Goal: Task Accomplishment & Management: Use online tool/utility

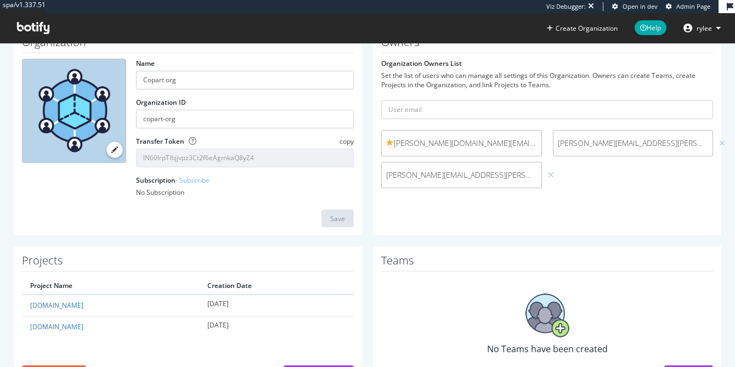
scroll to position [88, 0]
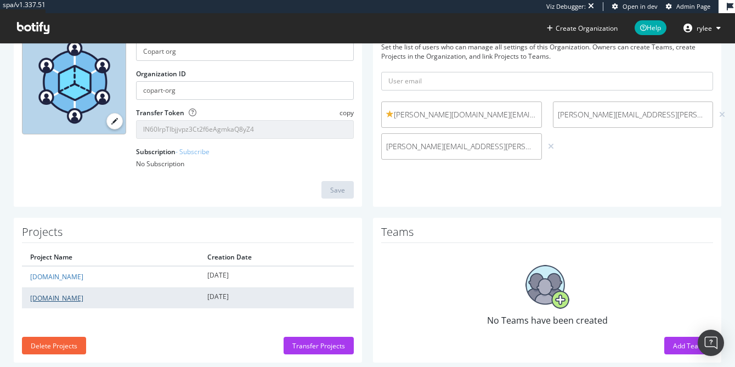
click at [60, 302] on link "[DOMAIN_NAME]" at bounding box center [56, 298] width 53 height 9
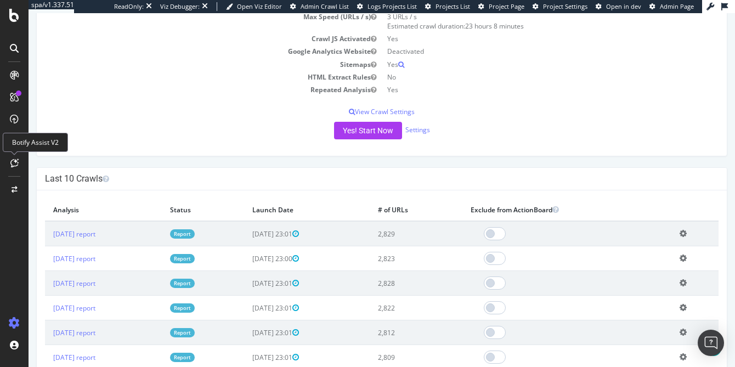
scroll to position [245, 0]
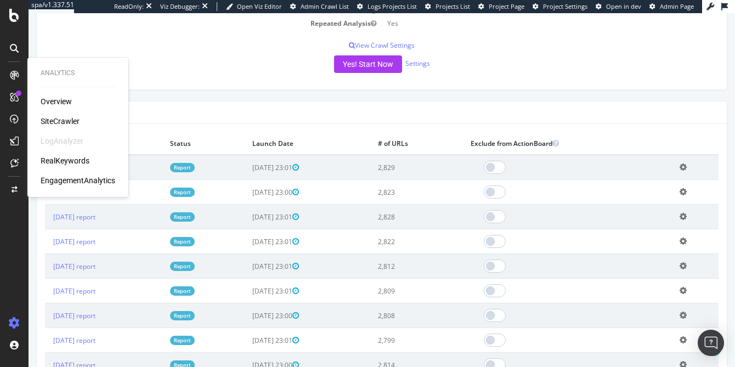
click at [77, 139] on div "LogAnalyzer" at bounding box center [62, 141] width 43 height 11
